Goal: Task Accomplishment & Management: Manage account settings

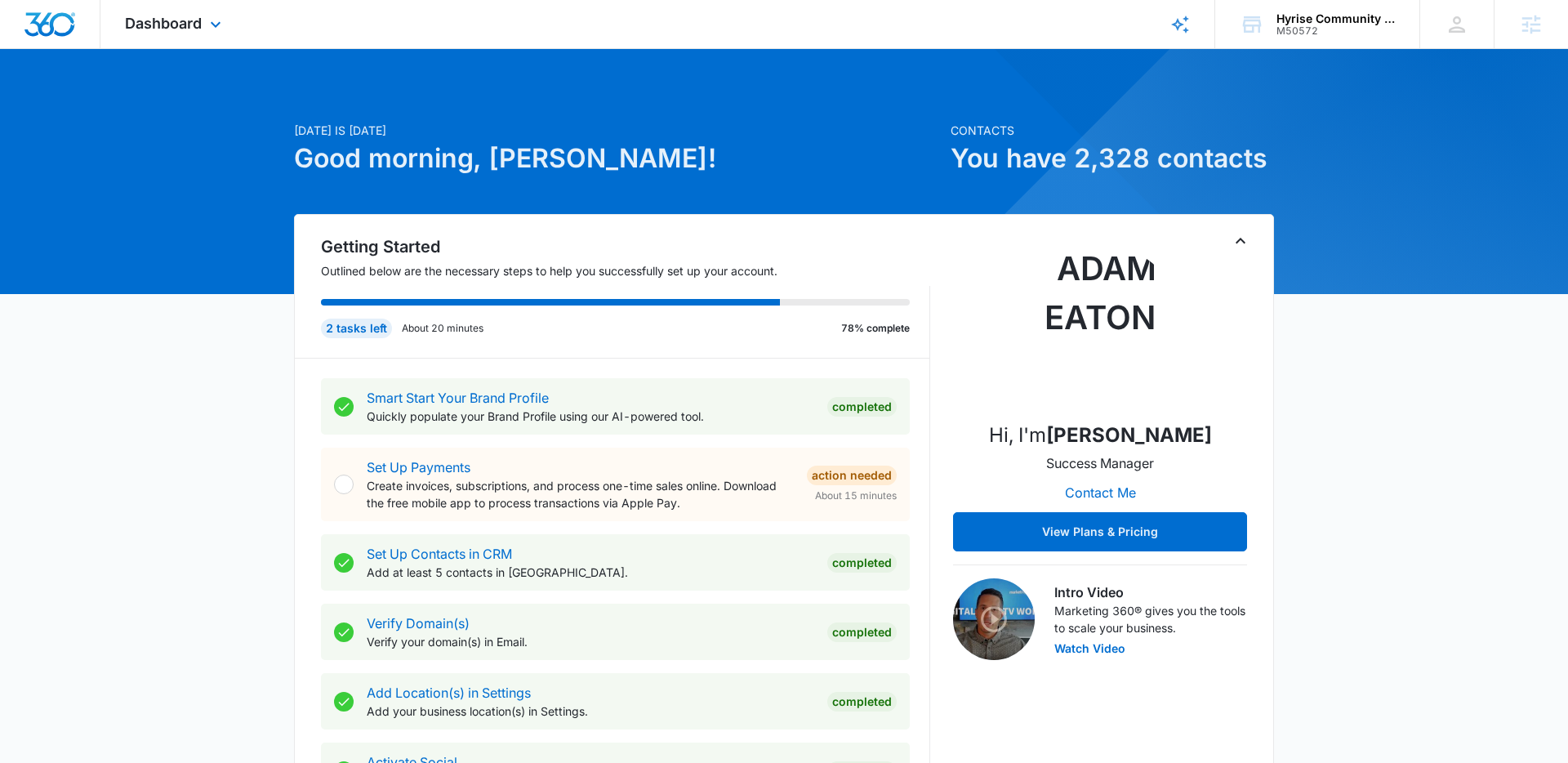
click at [193, 34] on div "Dashboard Apps Reputation Websites Forms CRM Email Social Payments POS Content …" at bounding box center [175, 24] width 150 height 48
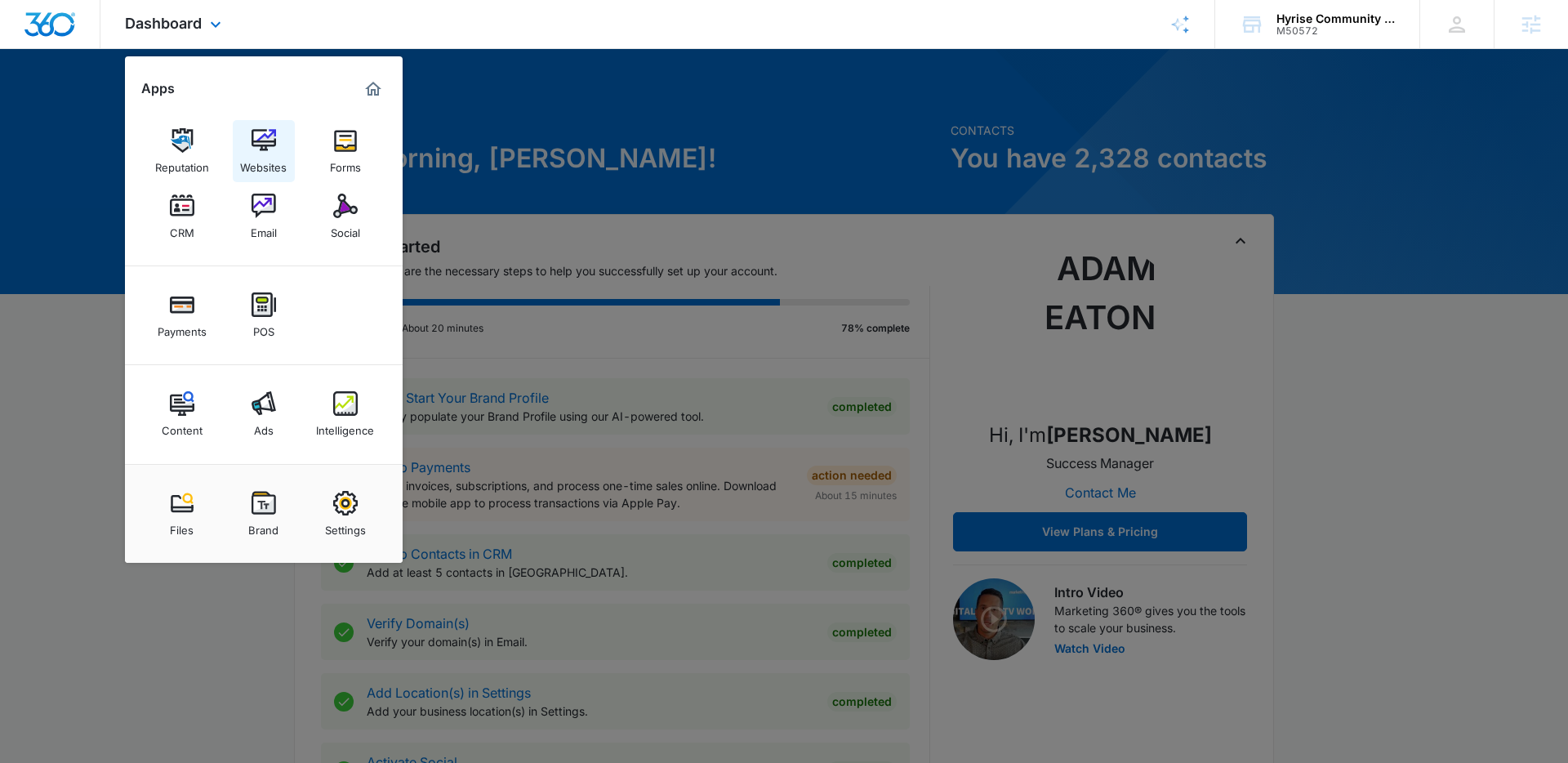
click at [253, 155] on div "Websites" at bounding box center [263, 163] width 46 height 21
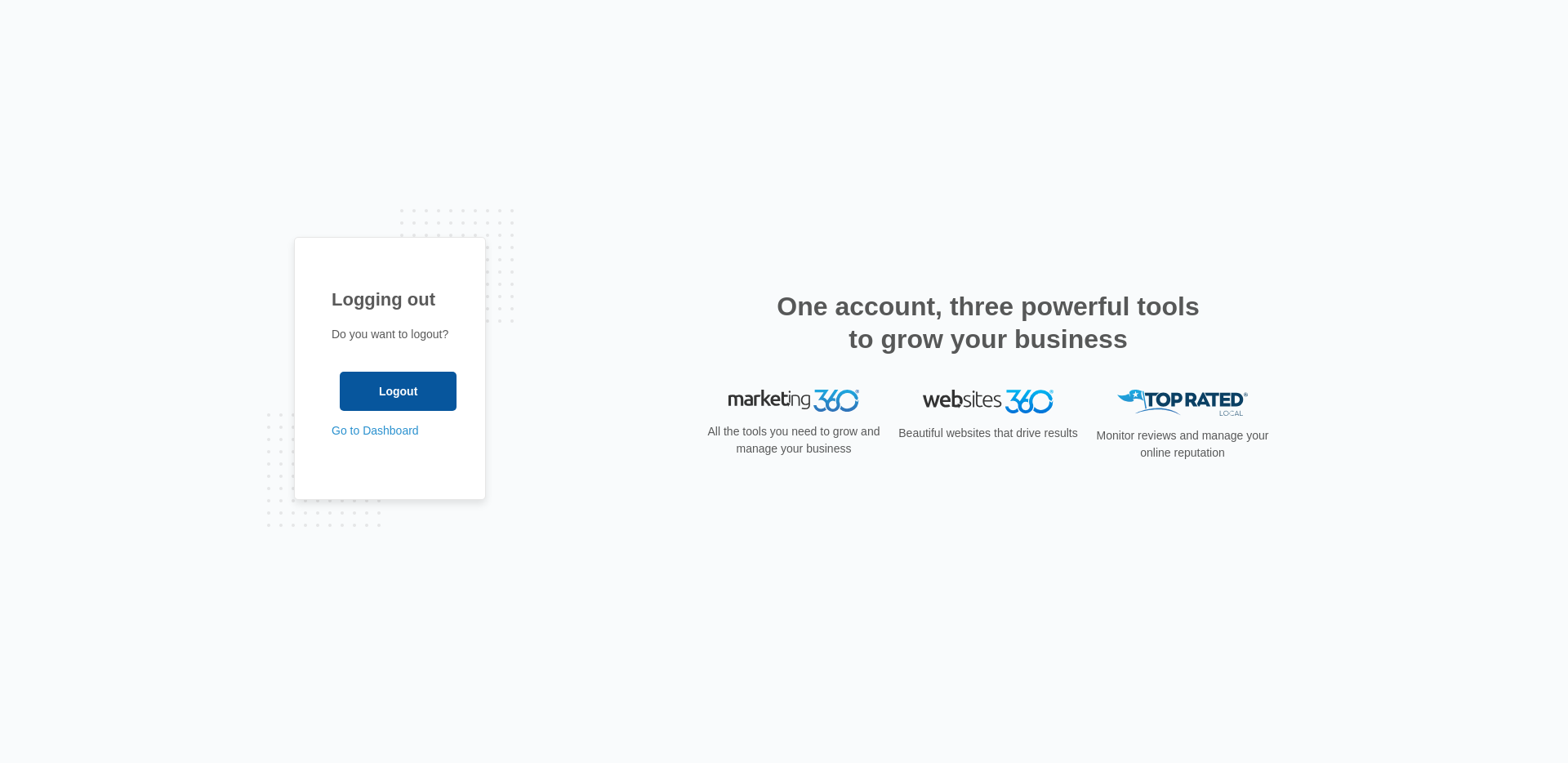
click at [453, 386] on input "Logout" at bounding box center [398, 391] width 117 height 39
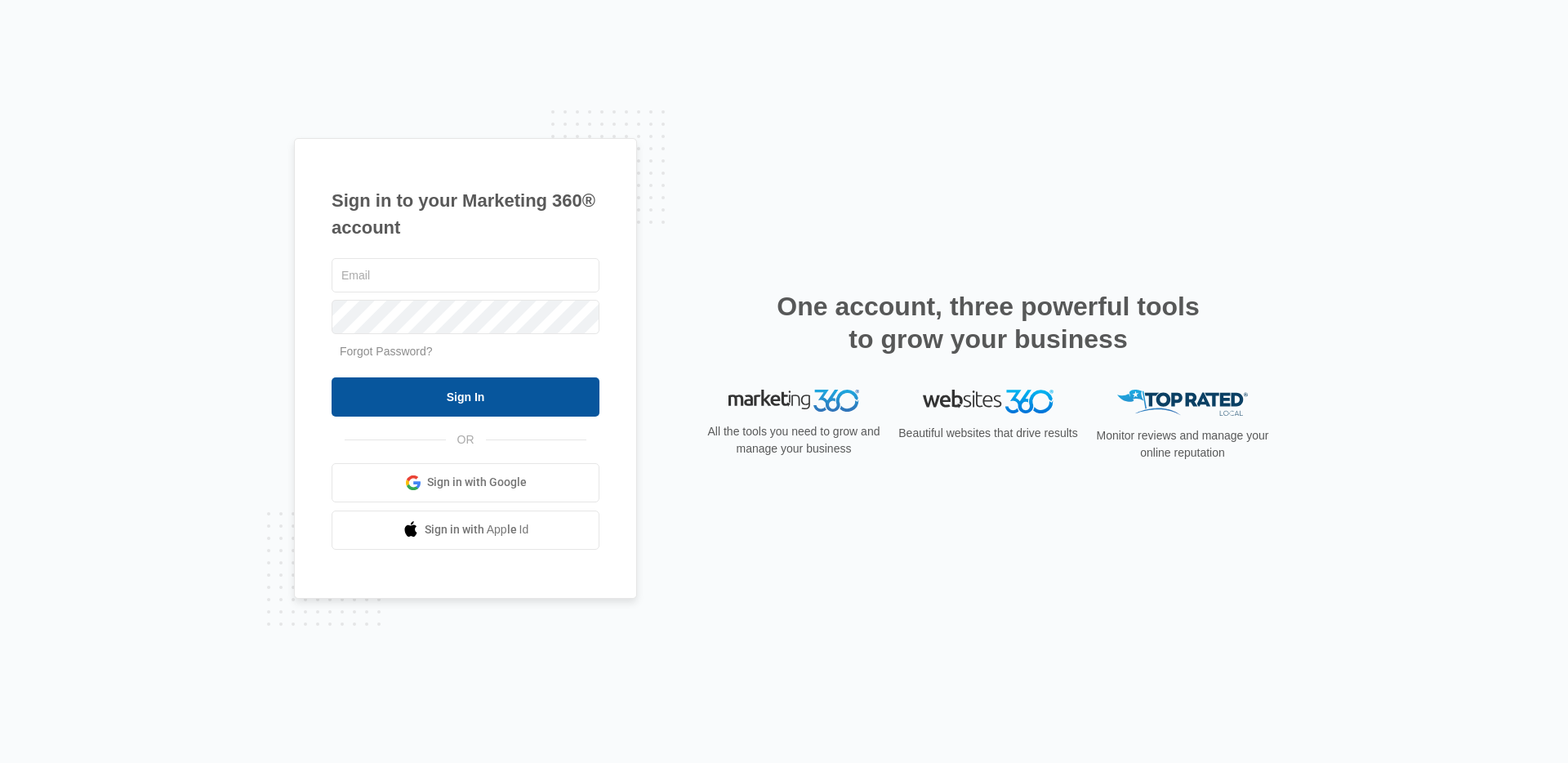
type input "adam.eaton@madwire.com"
click at [509, 402] on input "Sign In" at bounding box center [466, 396] width 268 height 39
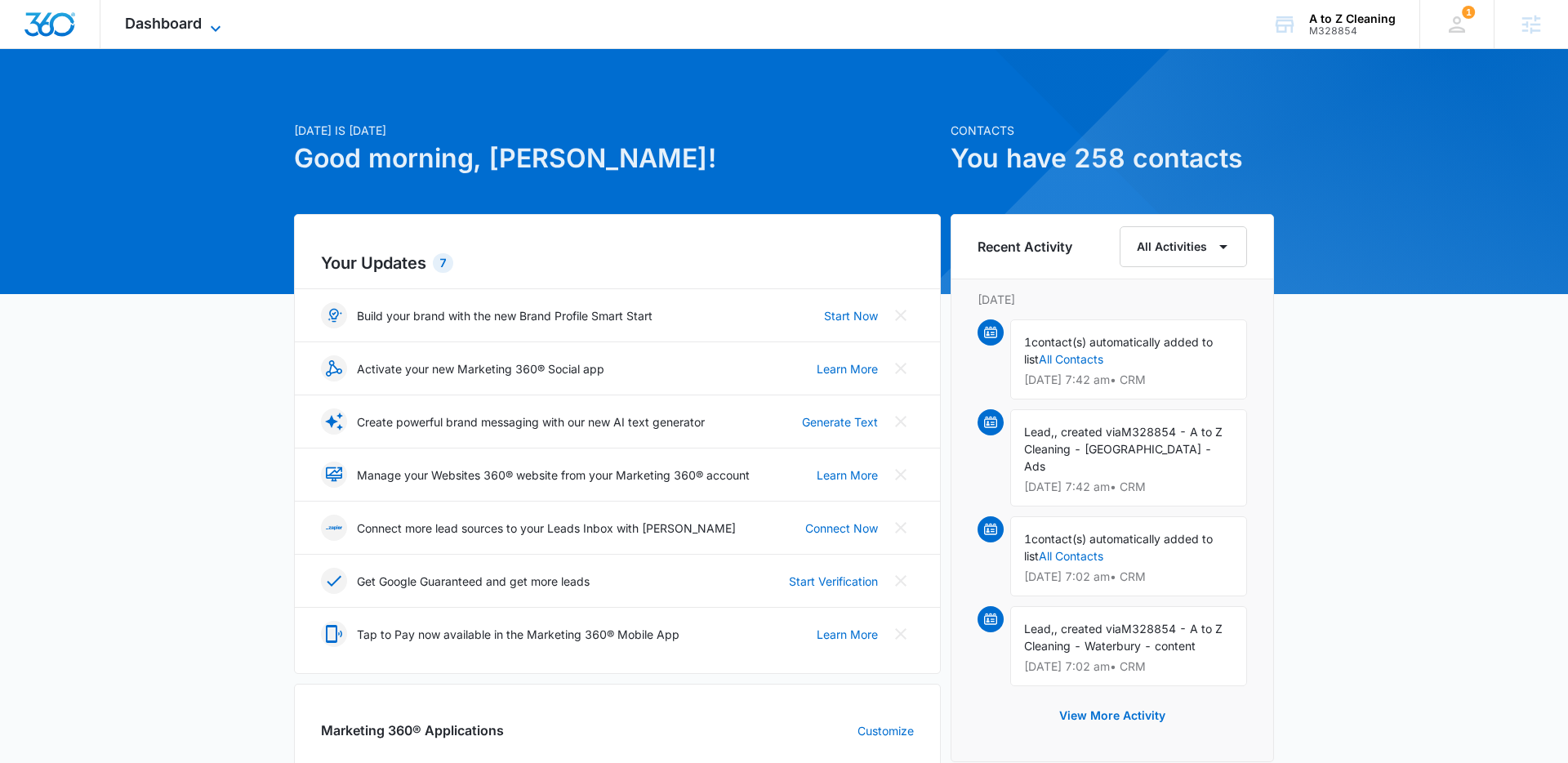
click at [210, 27] on icon at bounding box center [215, 29] width 20 height 20
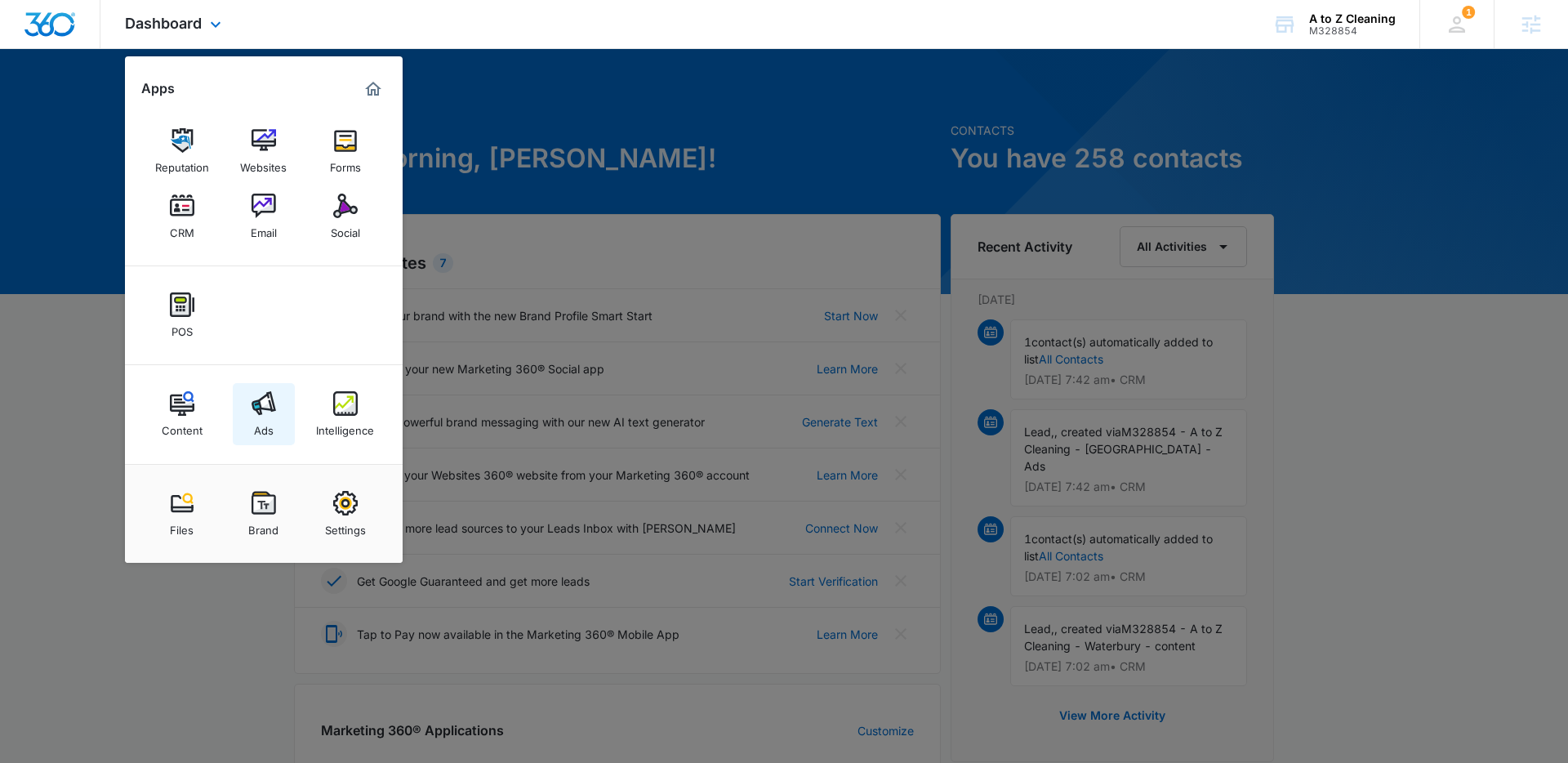
click at [255, 398] on img at bounding box center [264, 403] width 24 height 24
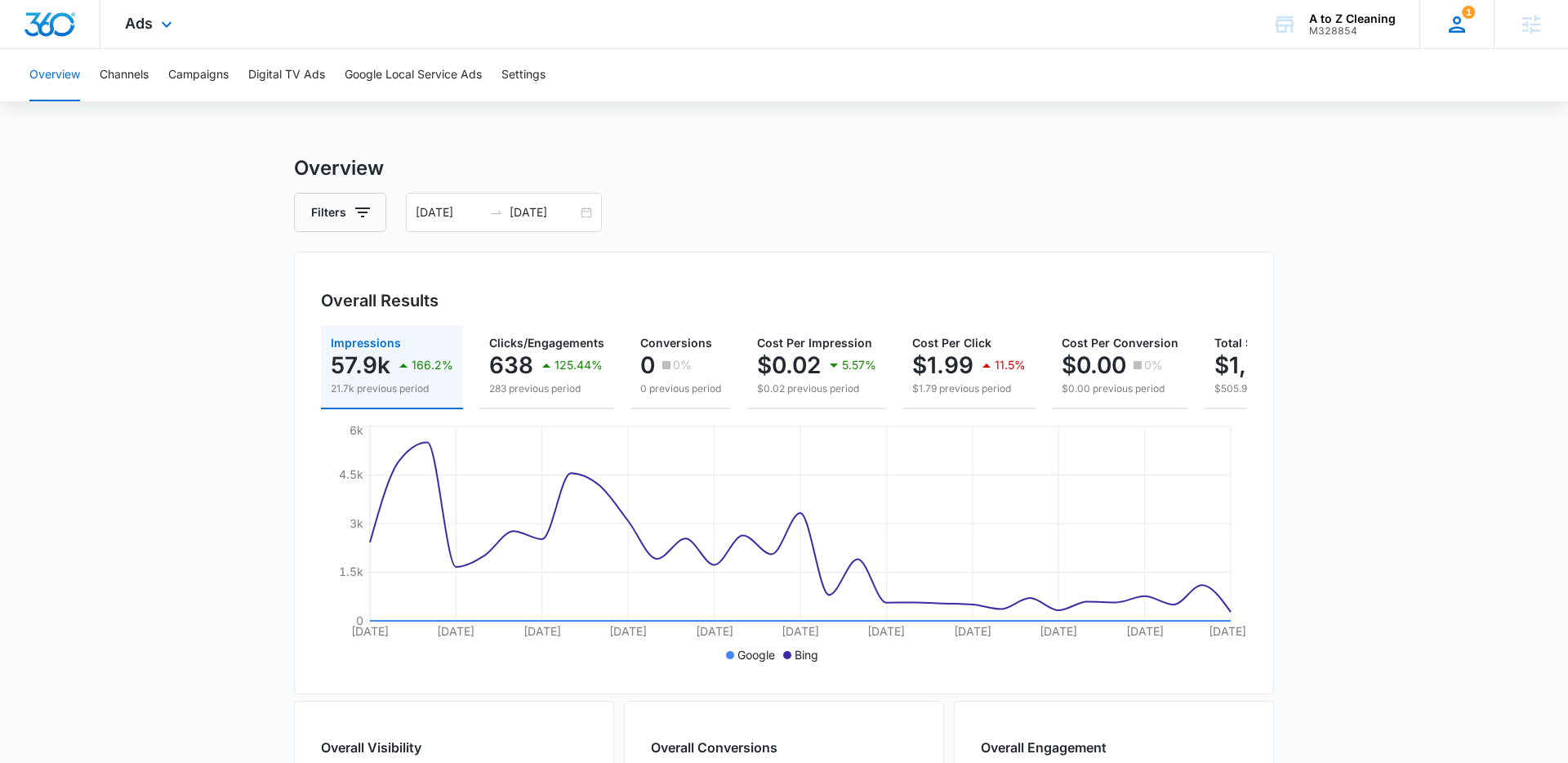
click at [1454, 22] on icon at bounding box center [1456, 24] width 17 height 17
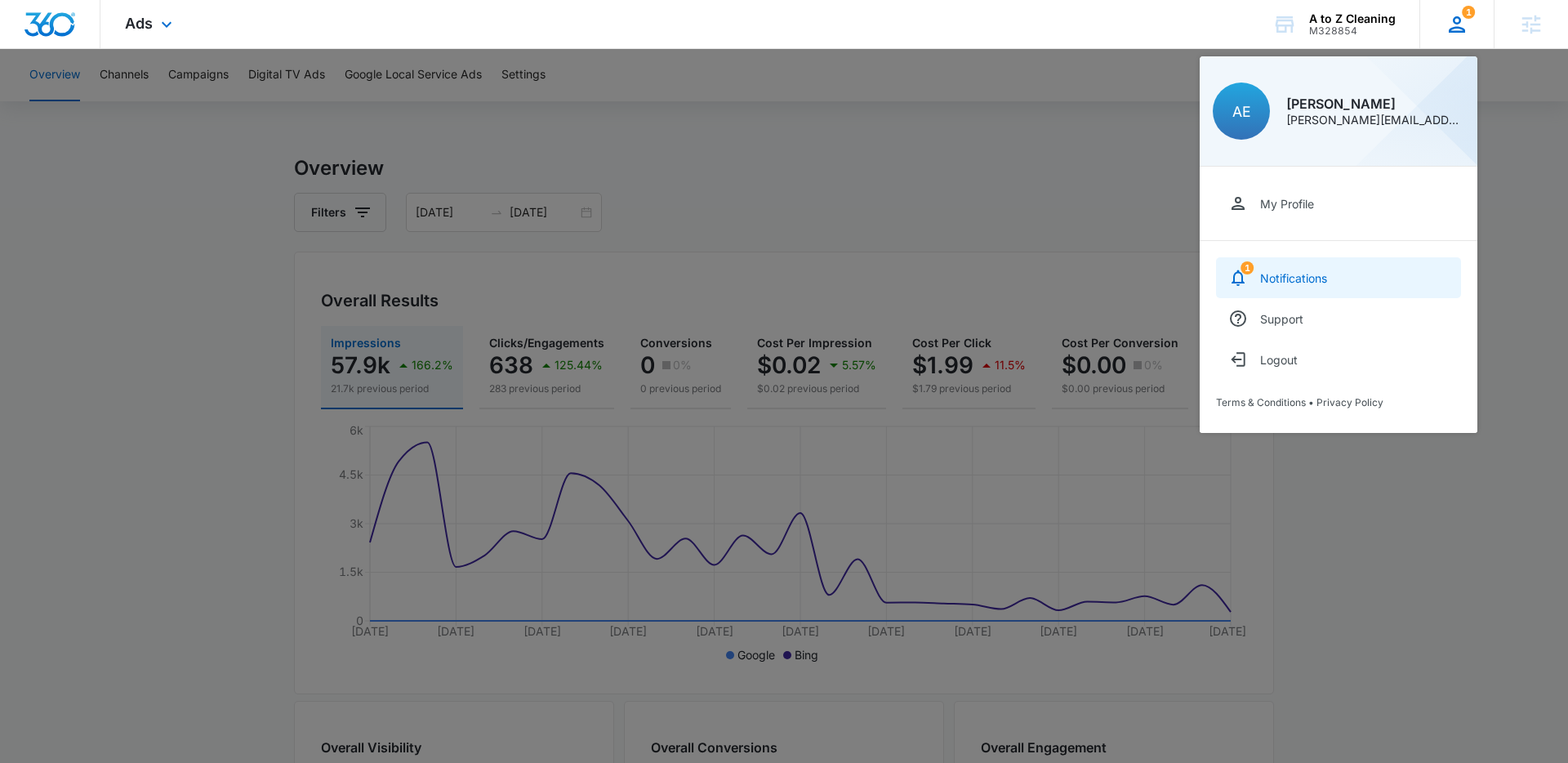
click at [1306, 279] on div "Notifications" at bounding box center [1294, 278] width 67 height 14
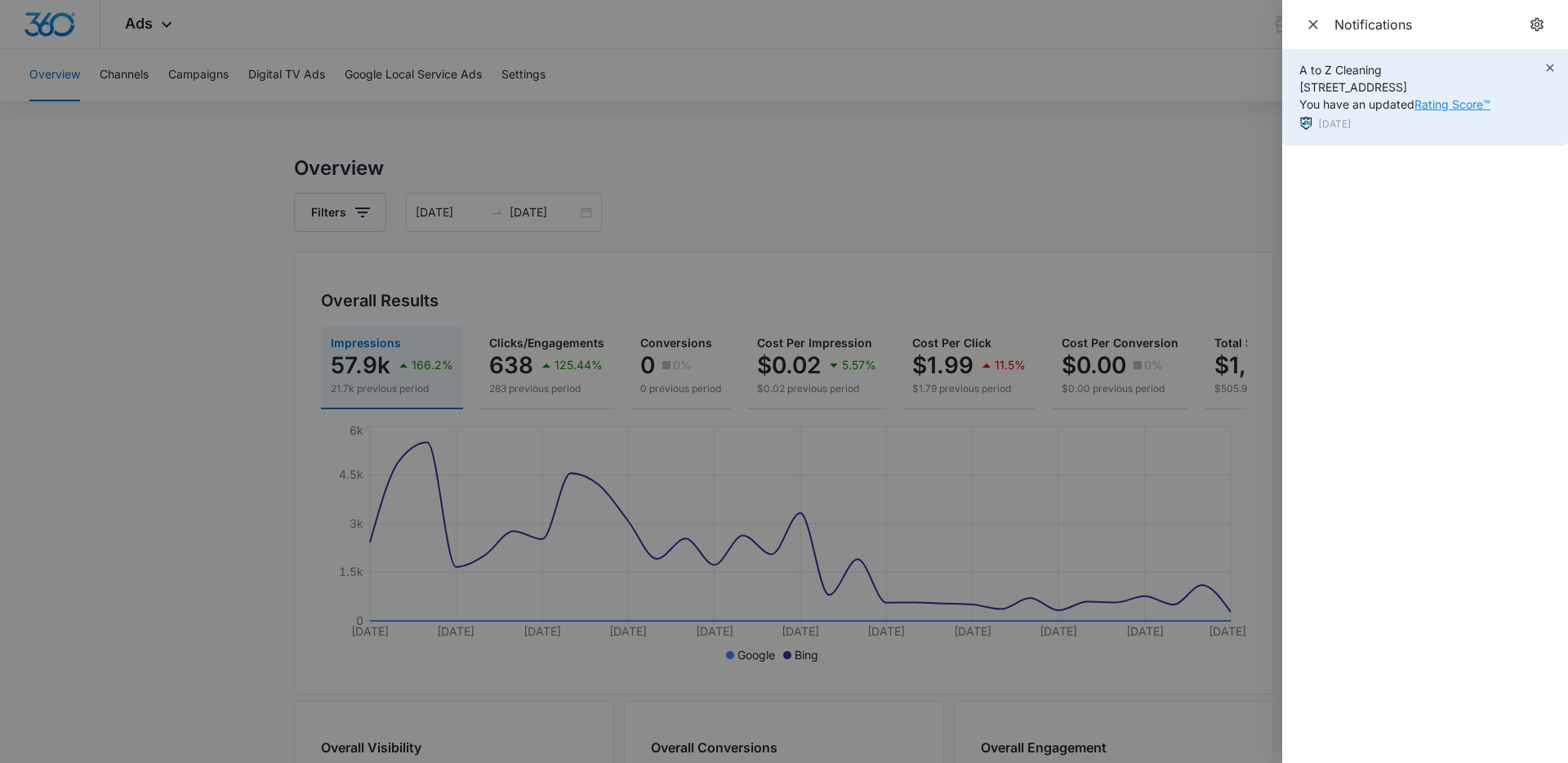
click at [1435, 105] on link "Rating Score™" at bounding box center [1452, 105] width 76 height 14
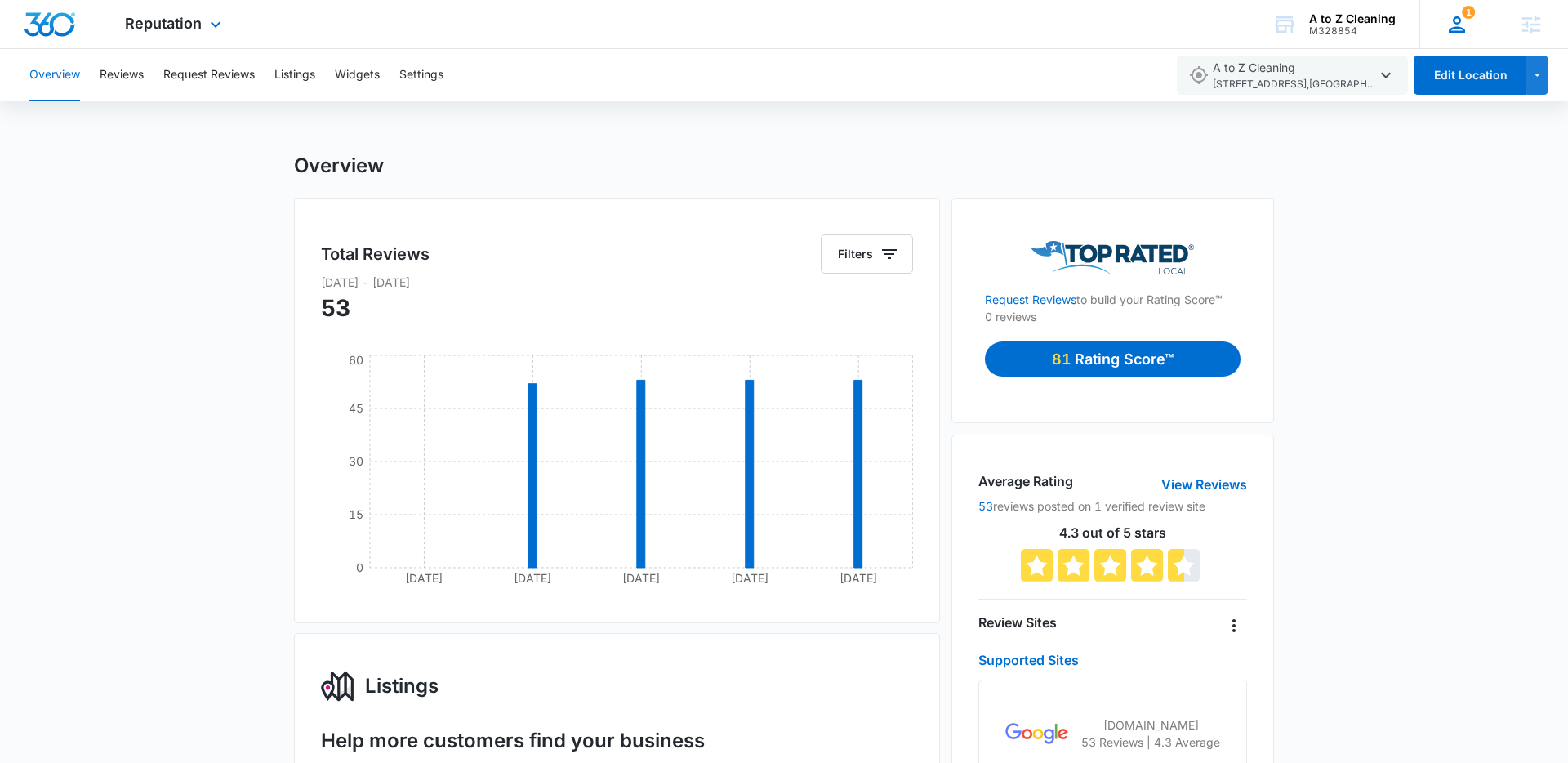
click at [1467, 27] on icon at bounding box center [1457, 24] width 24 height 24
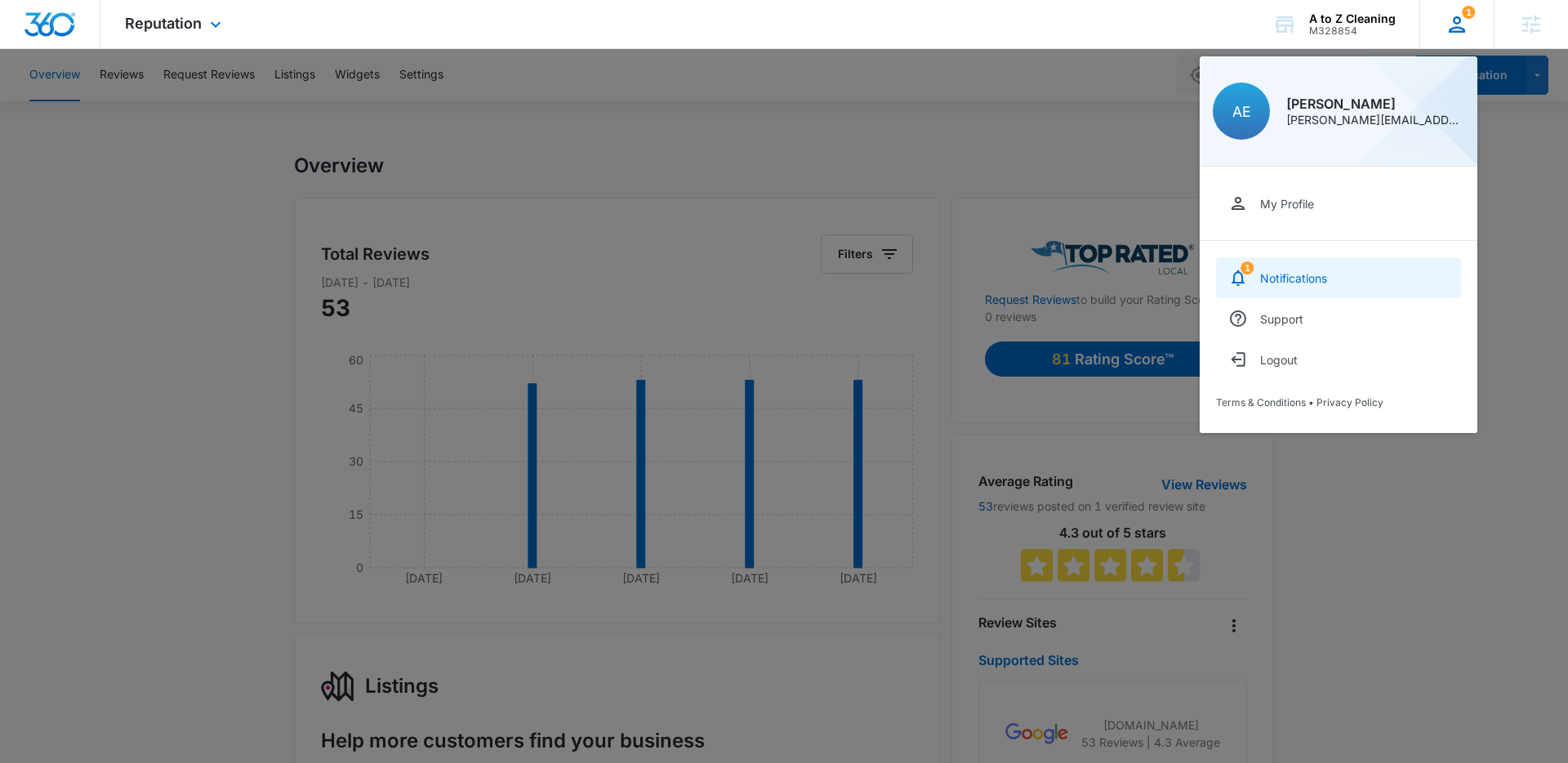
click at [1322, 277] on div "Notifications" at bounding box center [1294, 278] width 67 height 14
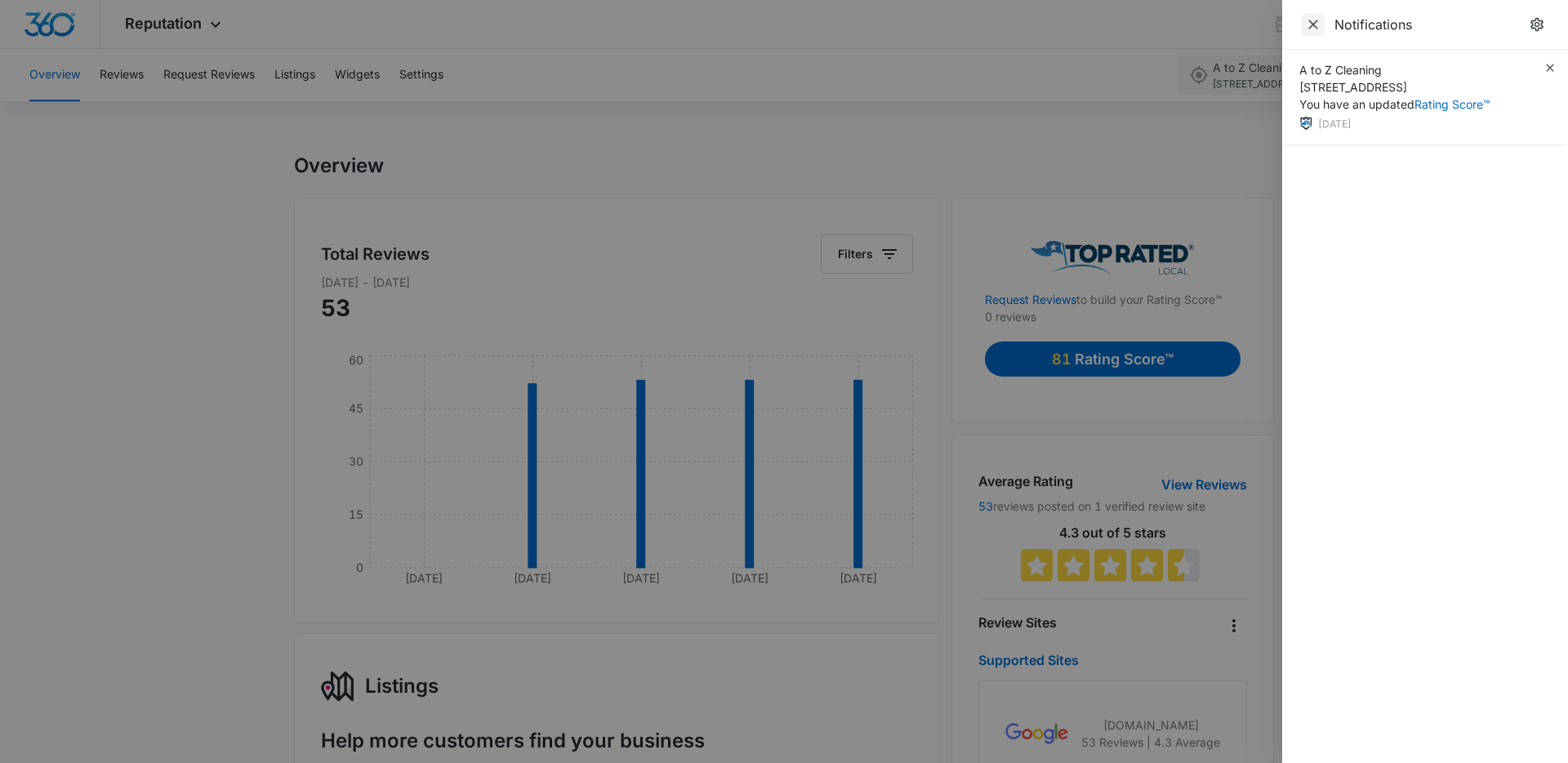
click at [1312, 28] on icon "Close" at bounding box center [1313, 24] width 17 height 17
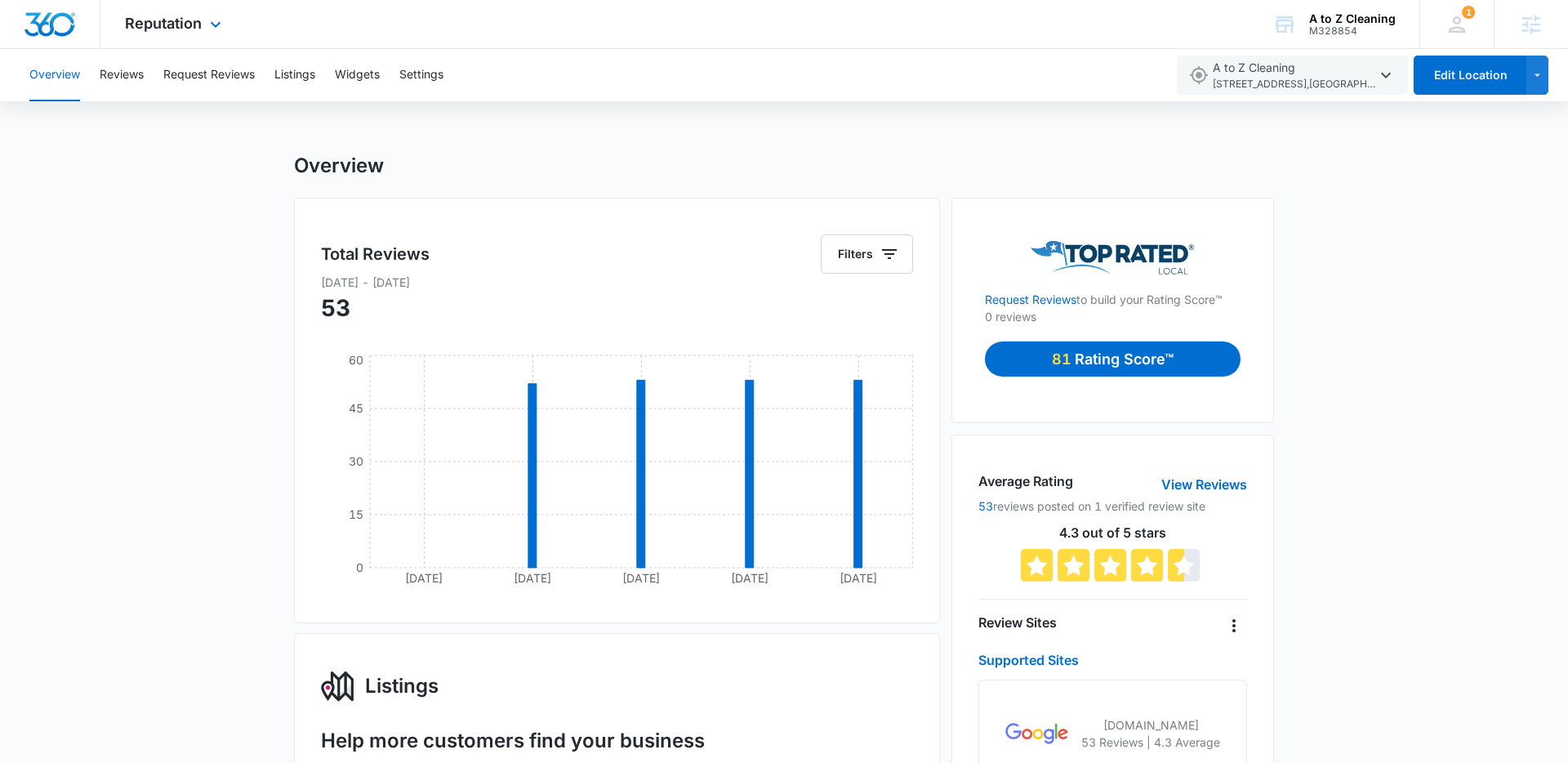
click at [201, 15] on div "Reputation Apps Reputation Websites Forms CRM Email Social POS Content Ads Inte…" at bounding box center [175, 24] width 150 height 48
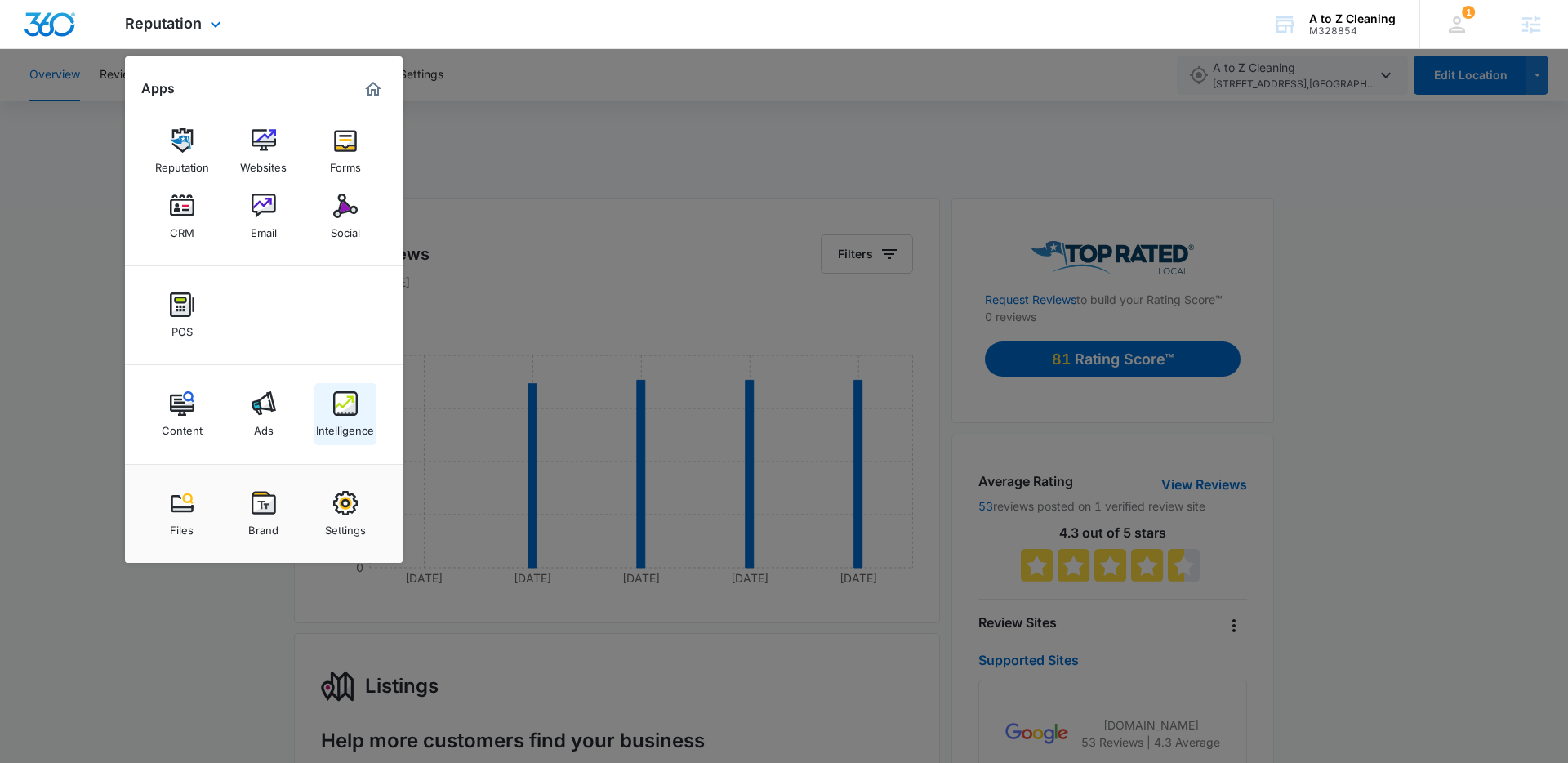
click at [350, 412] on img at bounding box center [346, 403] width 24 height 24
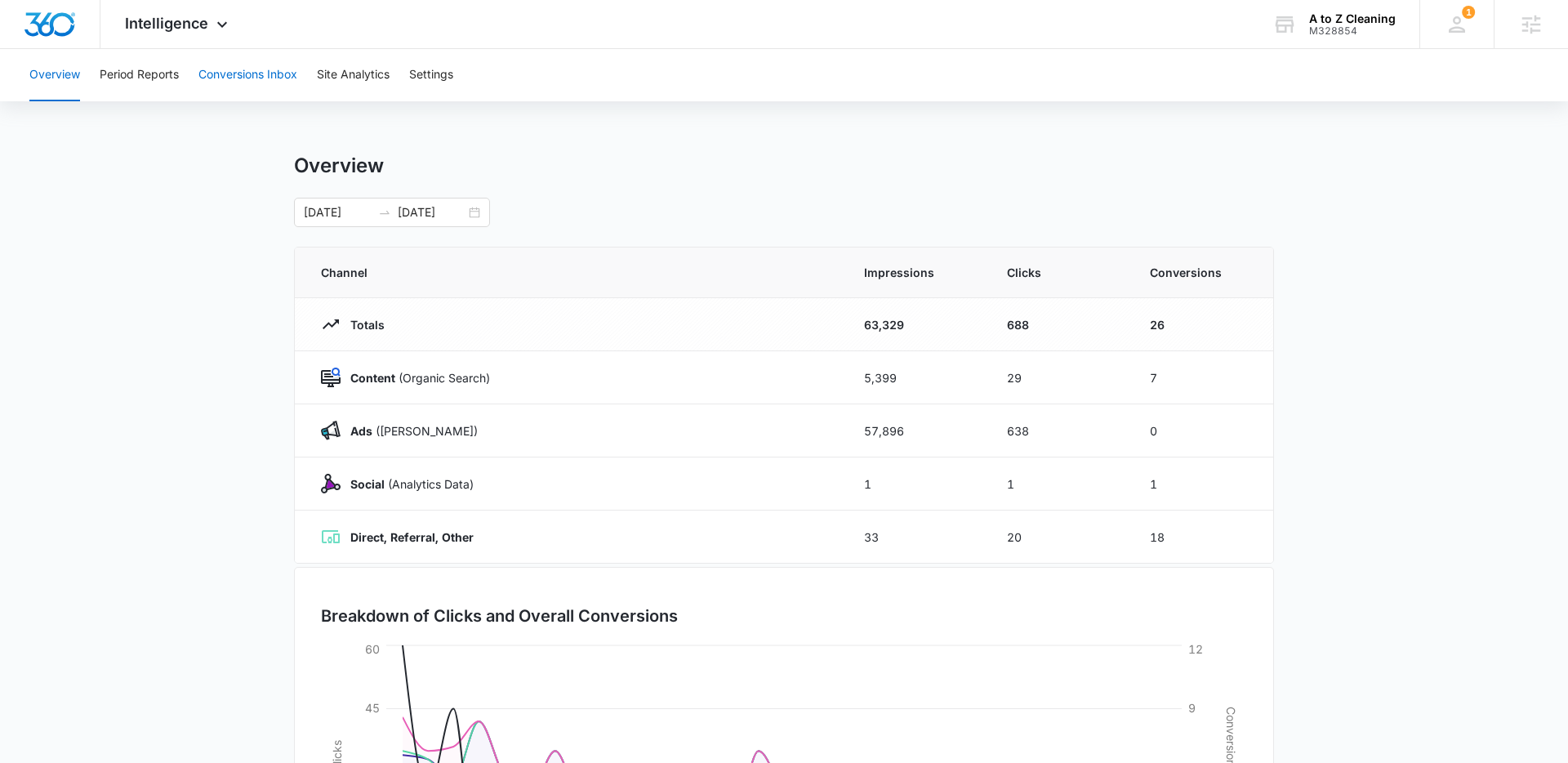
click at [258, 80] on button "Conversions Inbox" at bounding box center [247, 75] width 98 height 52
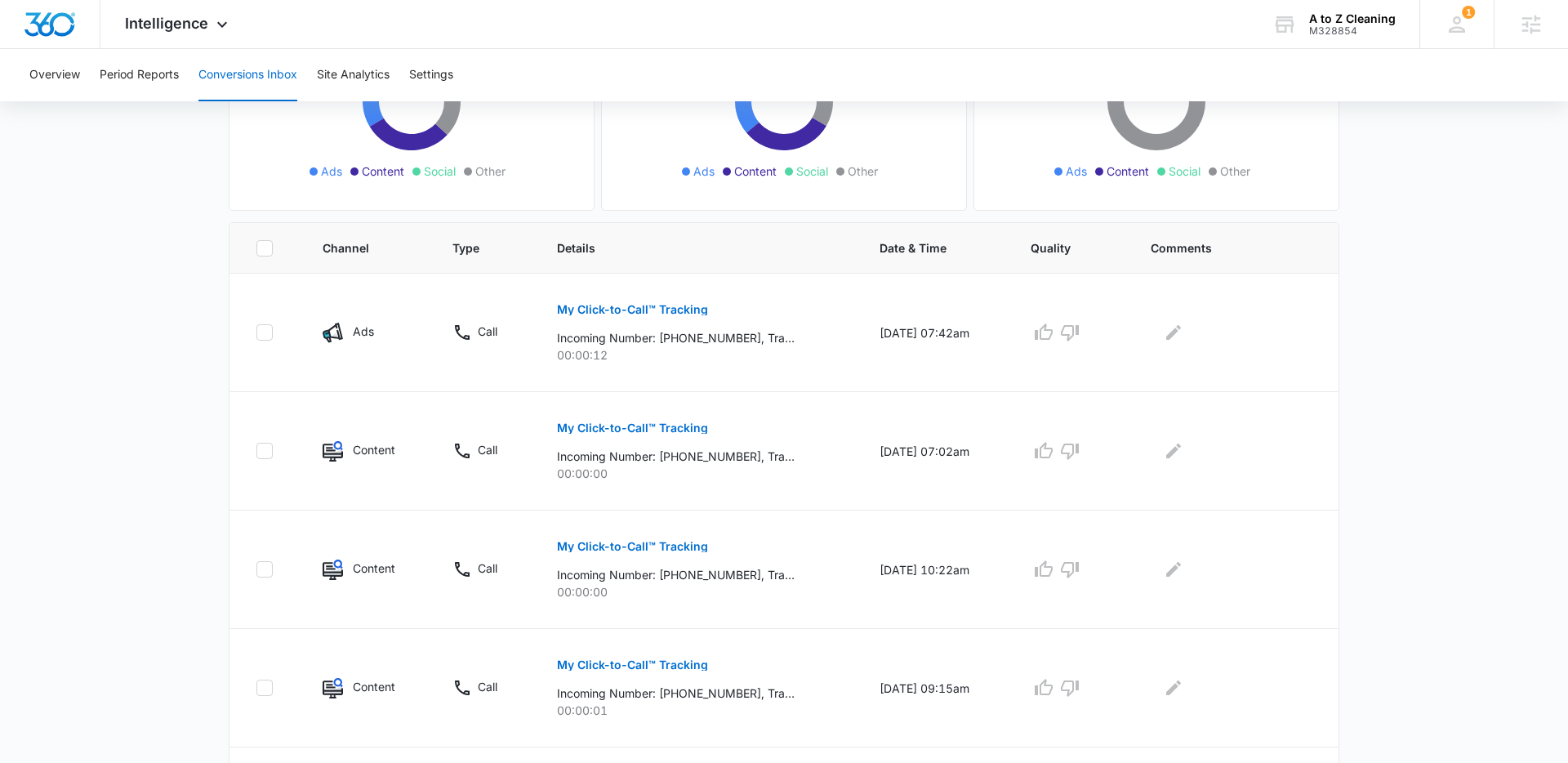
scroll to position [255, 0]
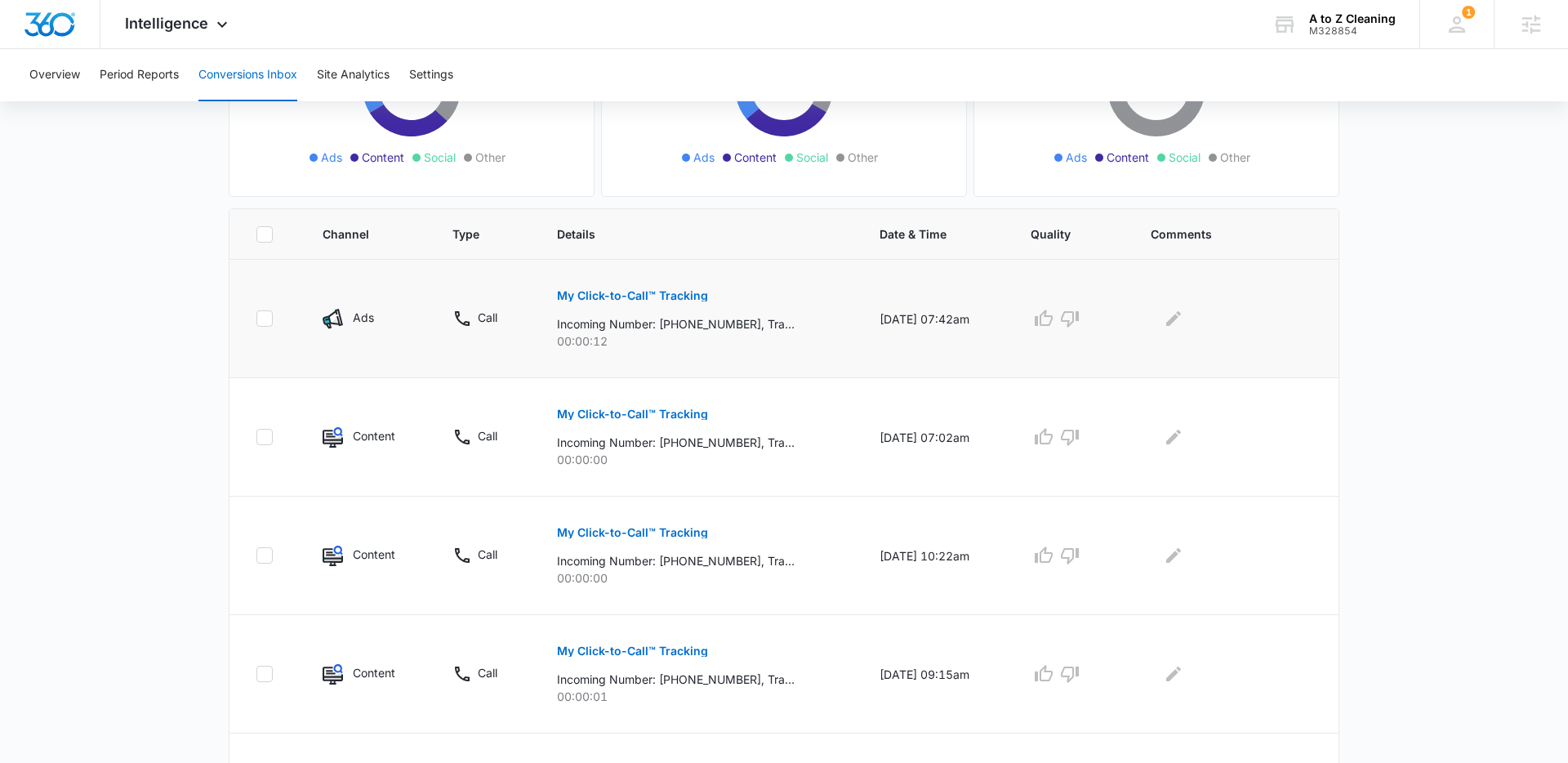
click at [561, 304] on button "My Click-to-Call™ Tracking" at bounding box center [632, 295] width 151 height 39
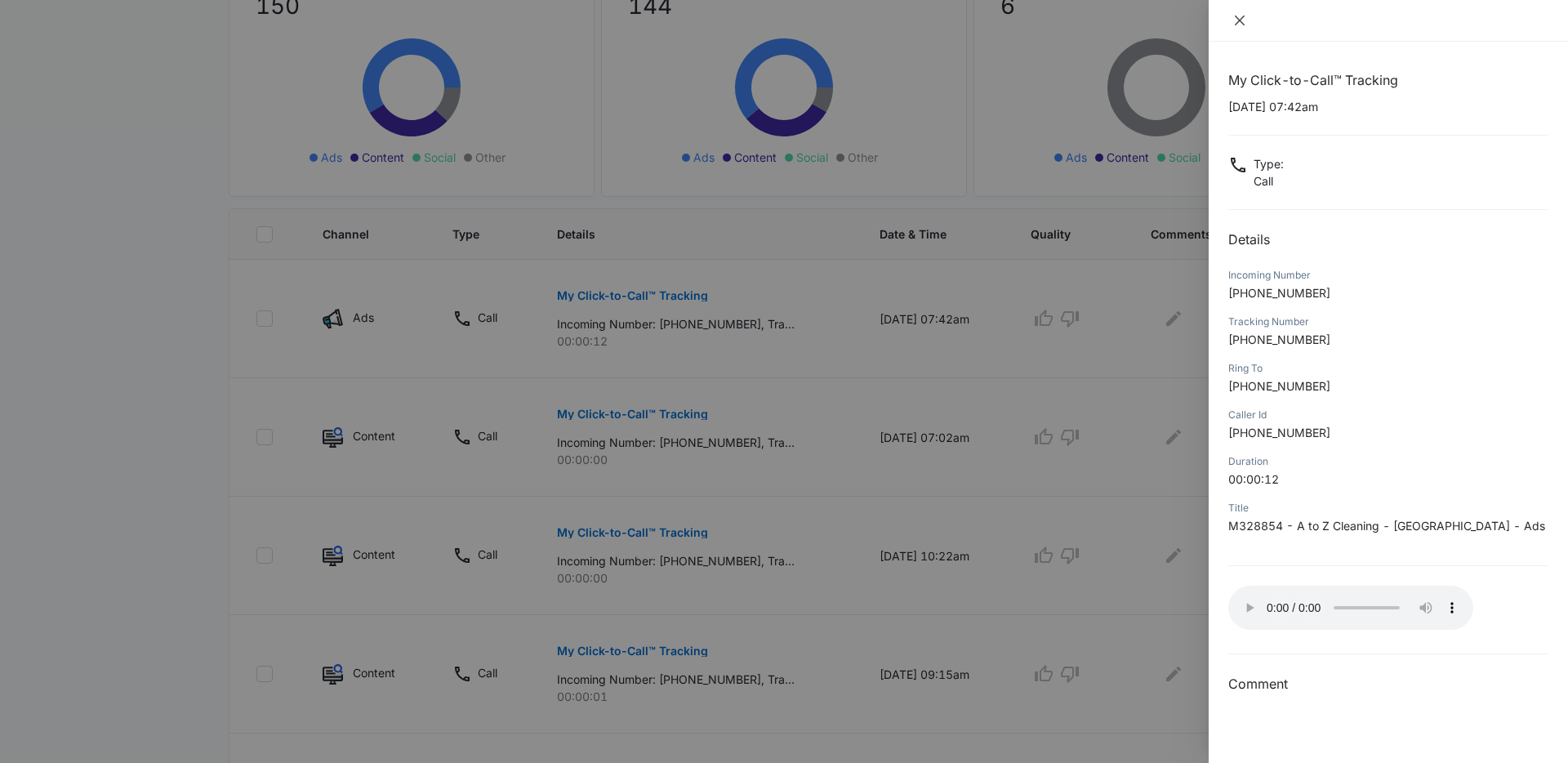
click at [1240, 17] on icon "close" at bounding box center [1240, 20] width 13 height 13
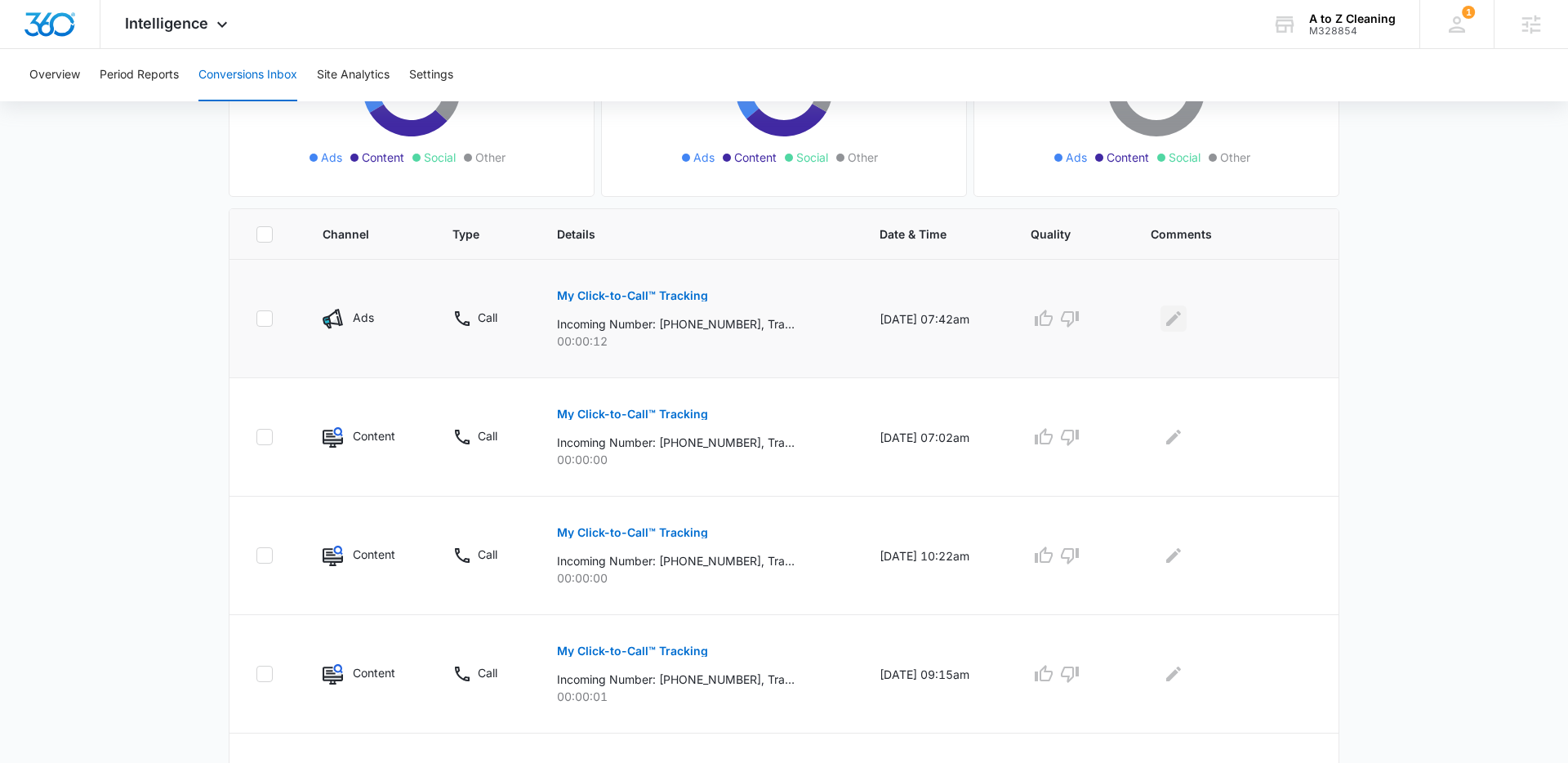
click at [1179, 323] on icon "Edit Comments" at bounding box center [1173, 318] width 20 height 20
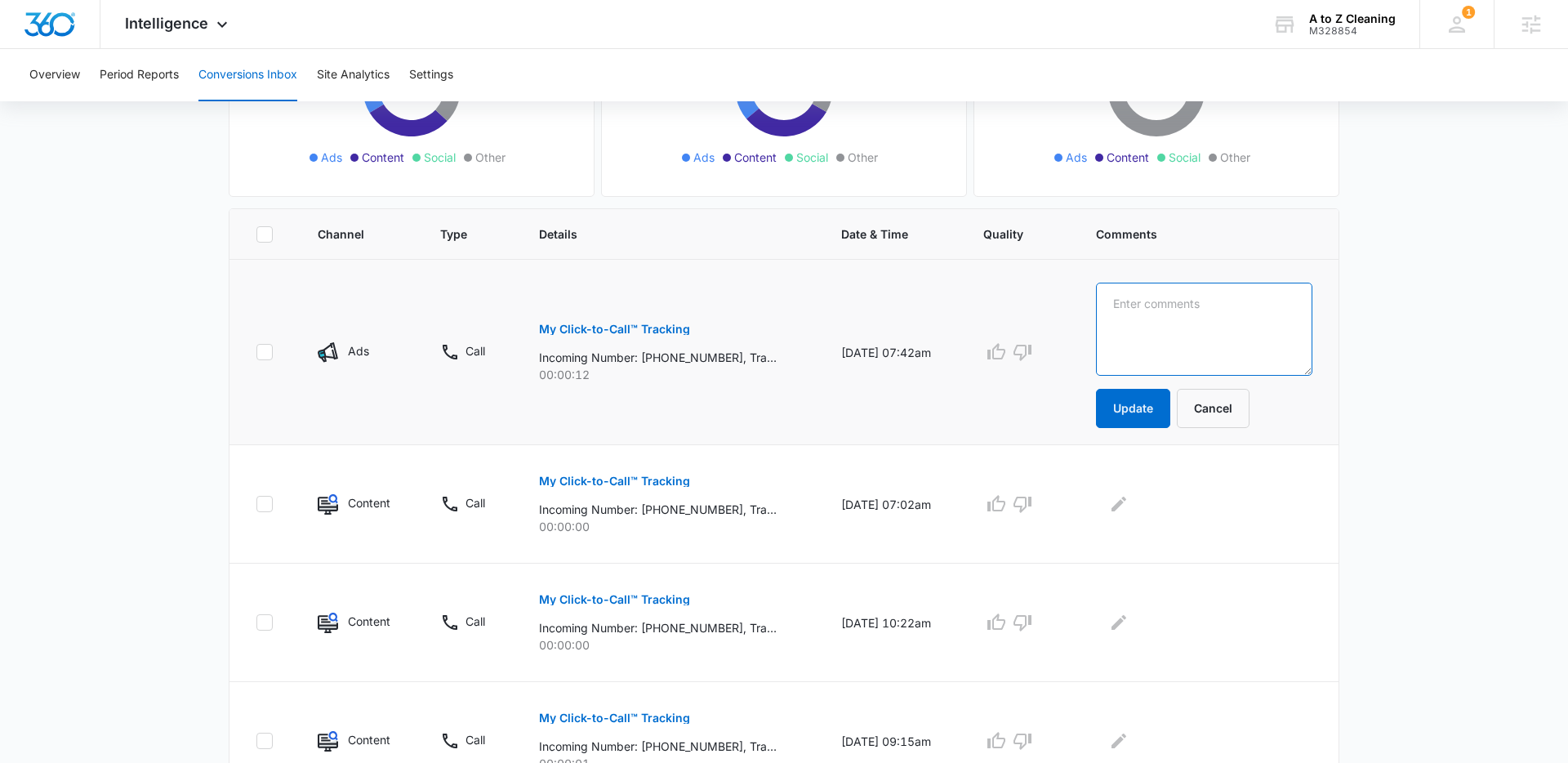
click at [1184, 321] on textarea at bounding box center [1204, 328] width 216 height 93
type textarea "Customer started speaking spanish, and employee hung up."
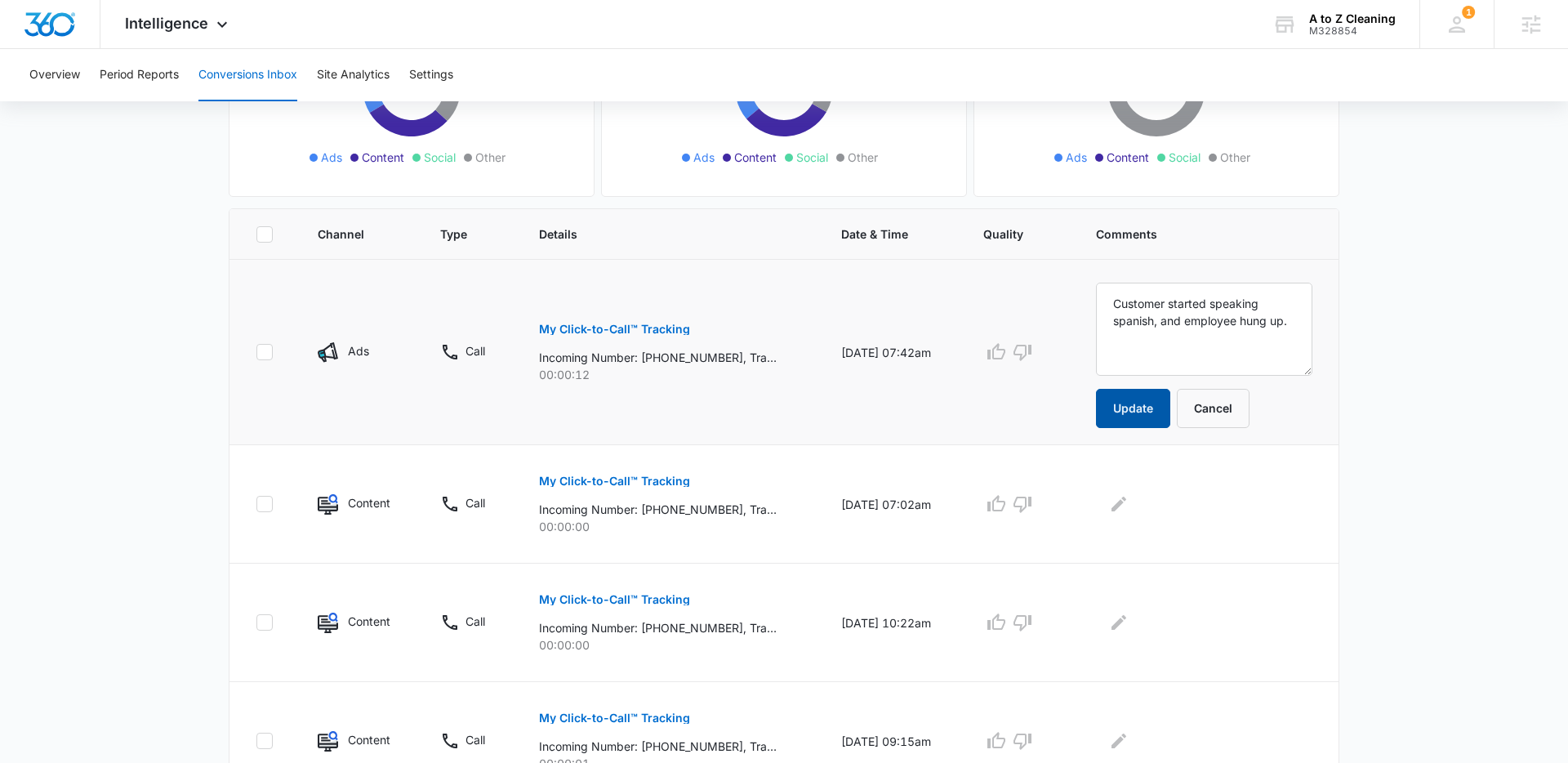
click at [1170, 399] on button "Update" at bounding box center [1132, 408] width 74 height 39
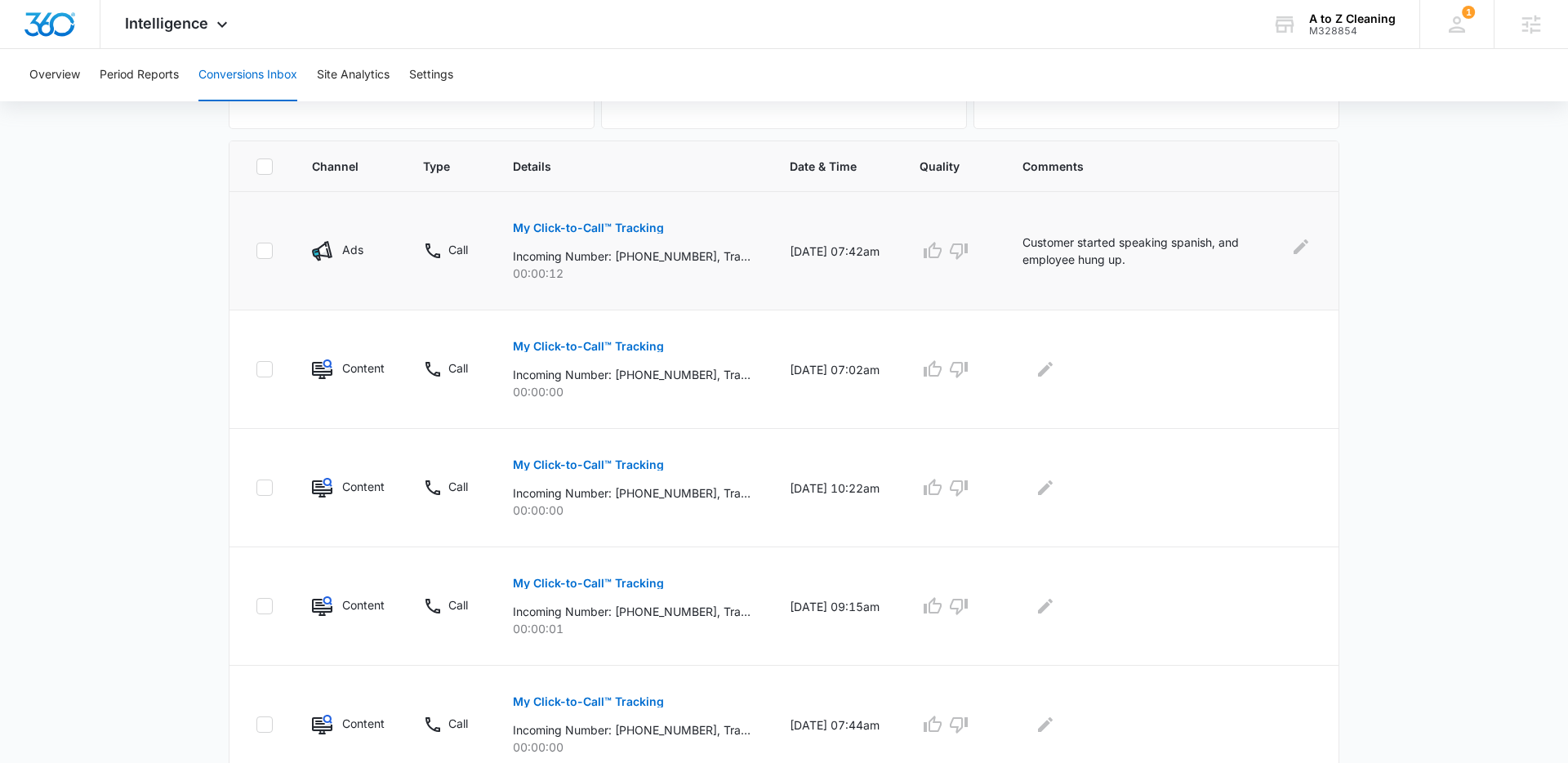
scroll to position [326, 0]
click at [200, 17] on span "Intelligence" at bounding box center [166, 24] width 84 height 17
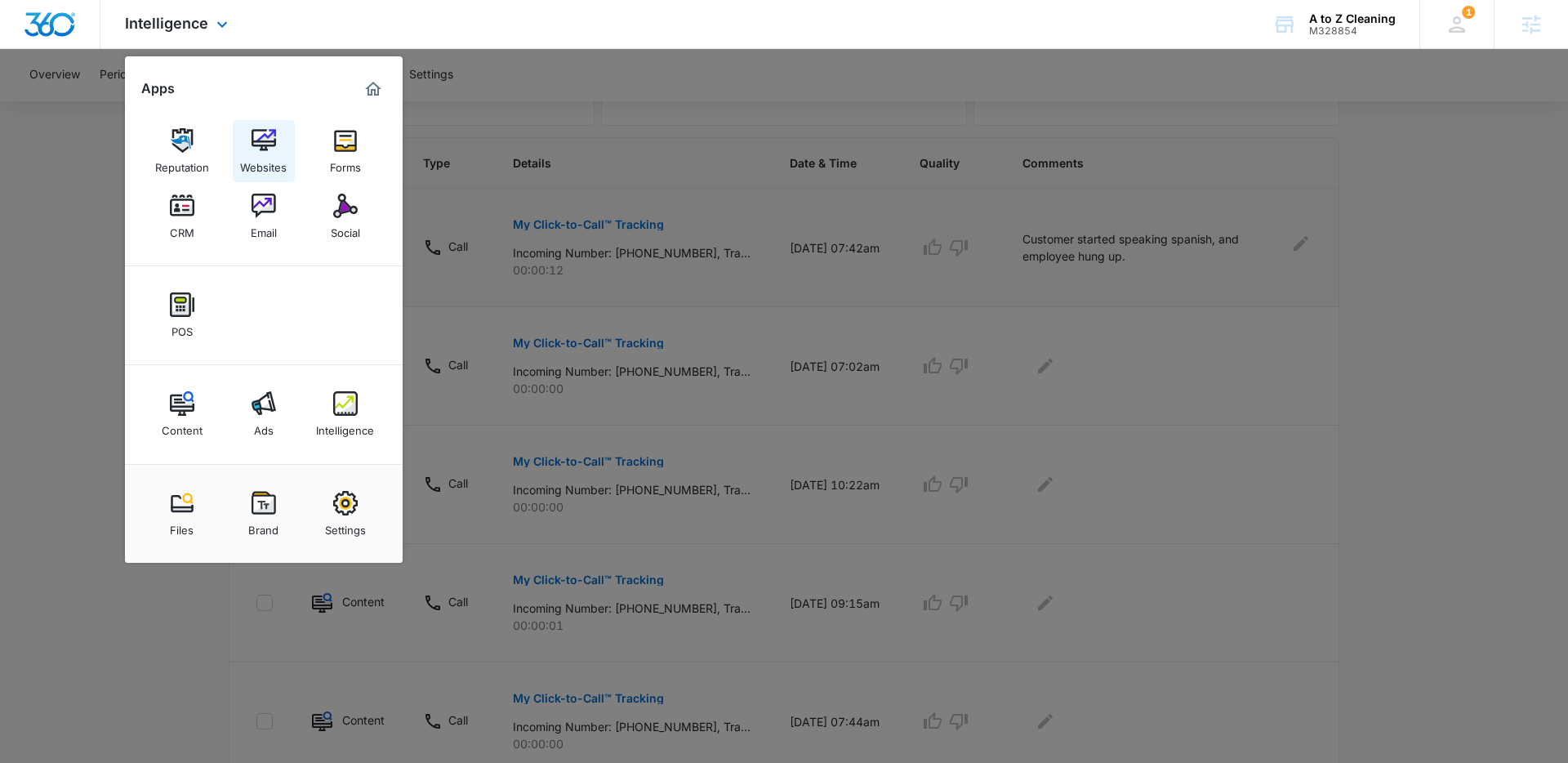
click at [267, 155] on div "Websites" at bounding box center [263, 163] width 46 height 21
